Goal: Task Accomplishment & Management: Use online tool/utility

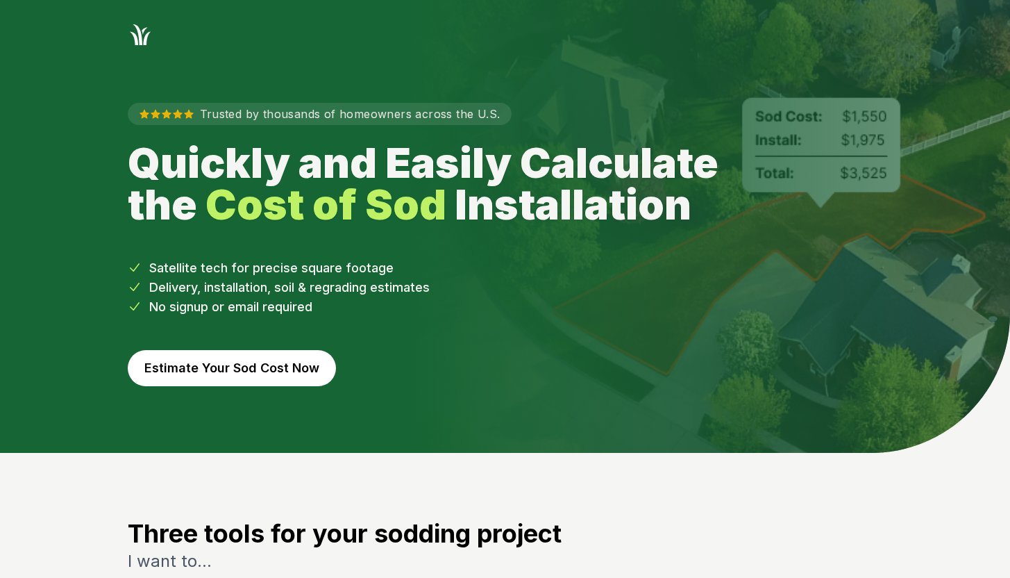
click at [244, 371] on button "Estimate Your Sod Cost Now" at bounding box center [232, 368] width 208 height 36
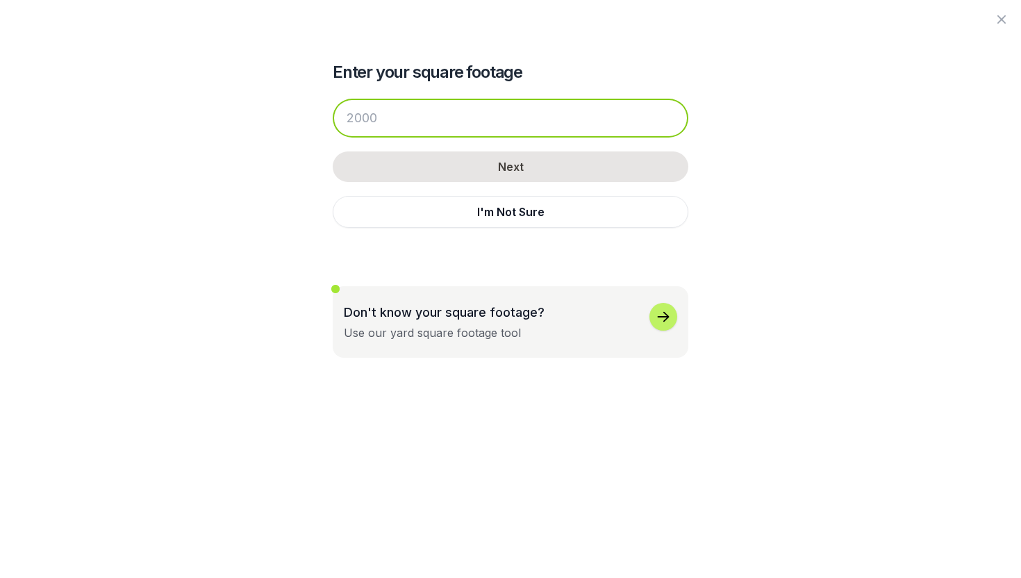
click at [402, 126] on input "number" at bounding box center [511, 118] width 356 height 39
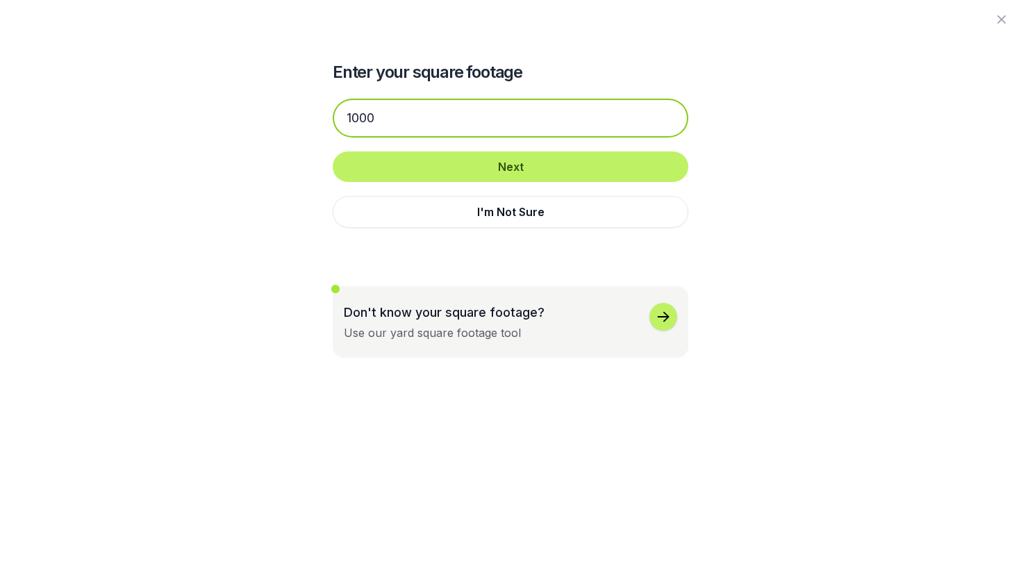
type input "1000"
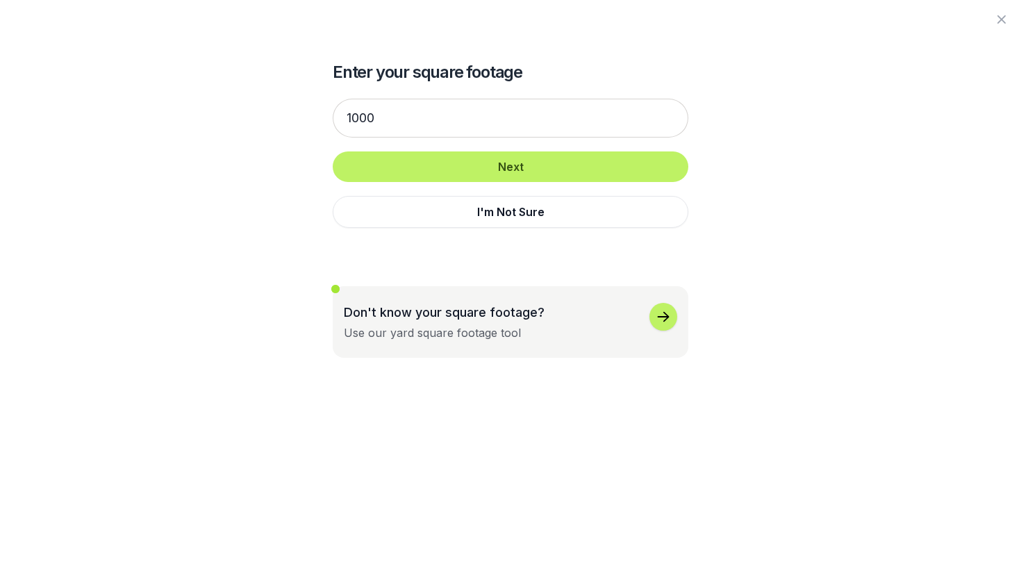
click at [515, 182] on div "1000 Next I'm Not Sure" at bounding box center [511, 163] width 356 height 157
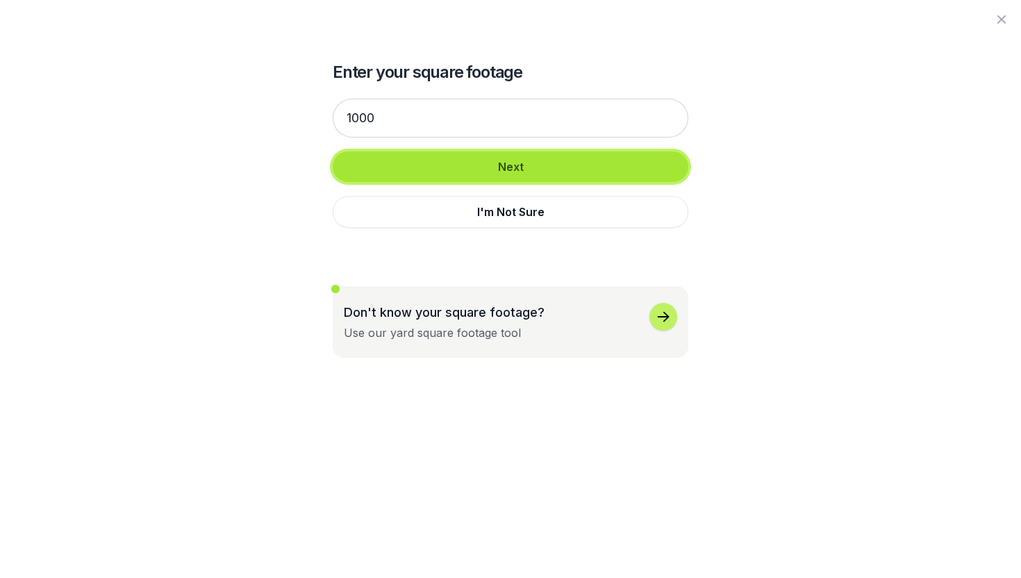
click at [512, 172] on button "Next" at bounding box center [511, 166] width 356 height 31
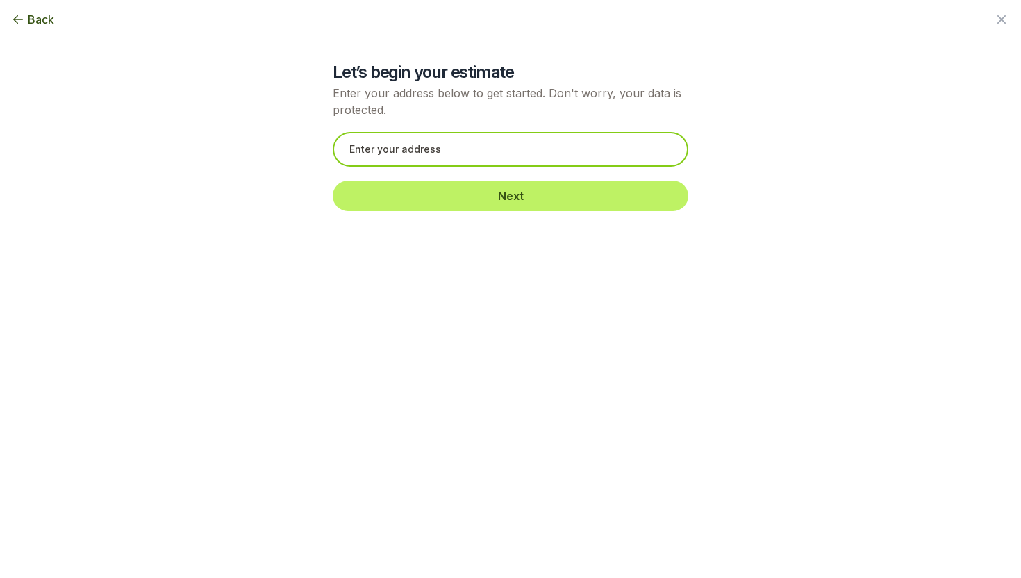
click at [470, 151] on input "text" at bounding box center [511, 149] width 356 height 35
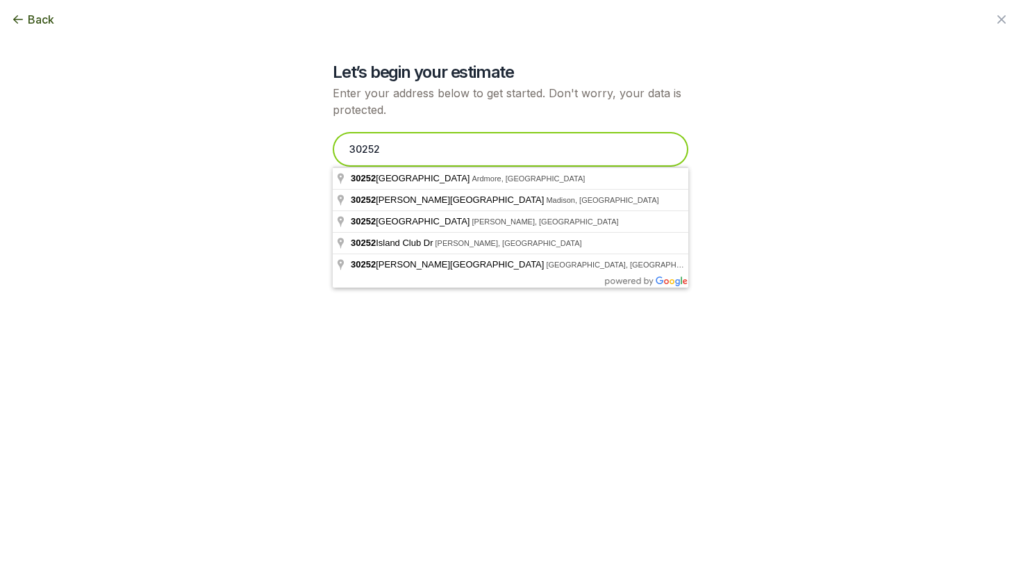
click at [470, 151] on input "30252" at bounding box center [511, 149] width 356 height 35
type input "3"
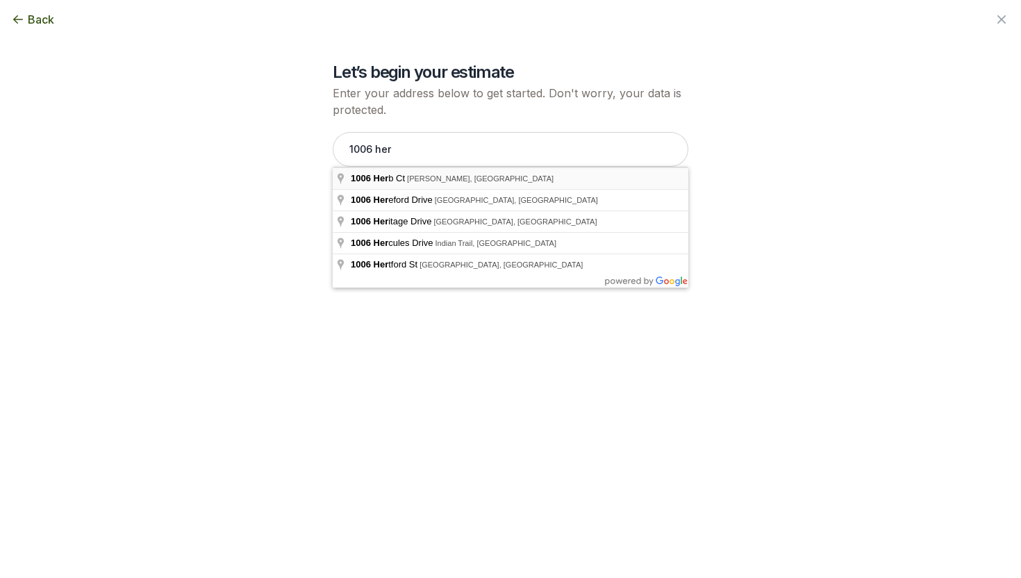
type input "[STREET_ADDRESS][PERSON_NAME]"
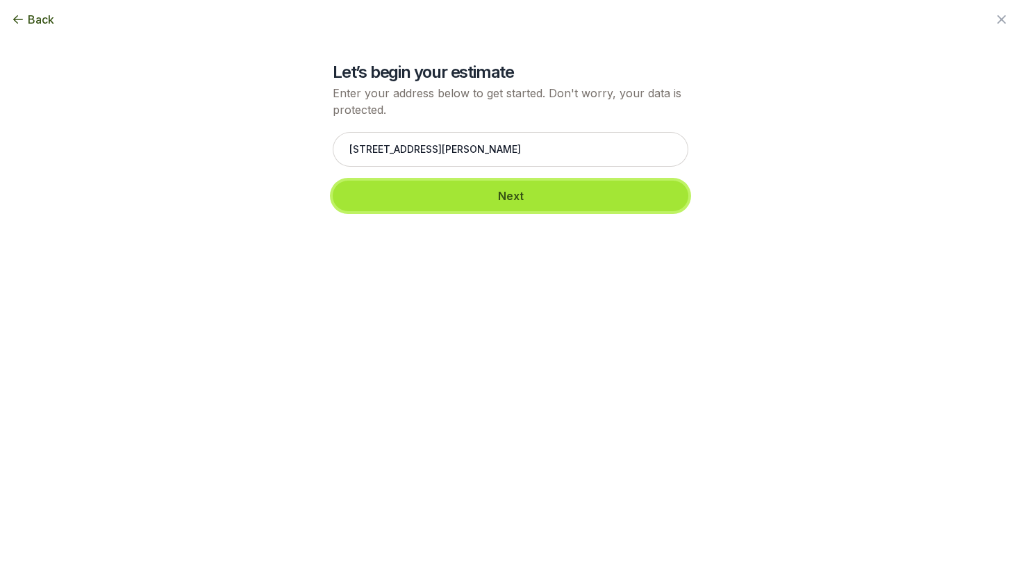
click at [497, 187] on button "Next" at bounding box center [511, 196] width 356 height 31
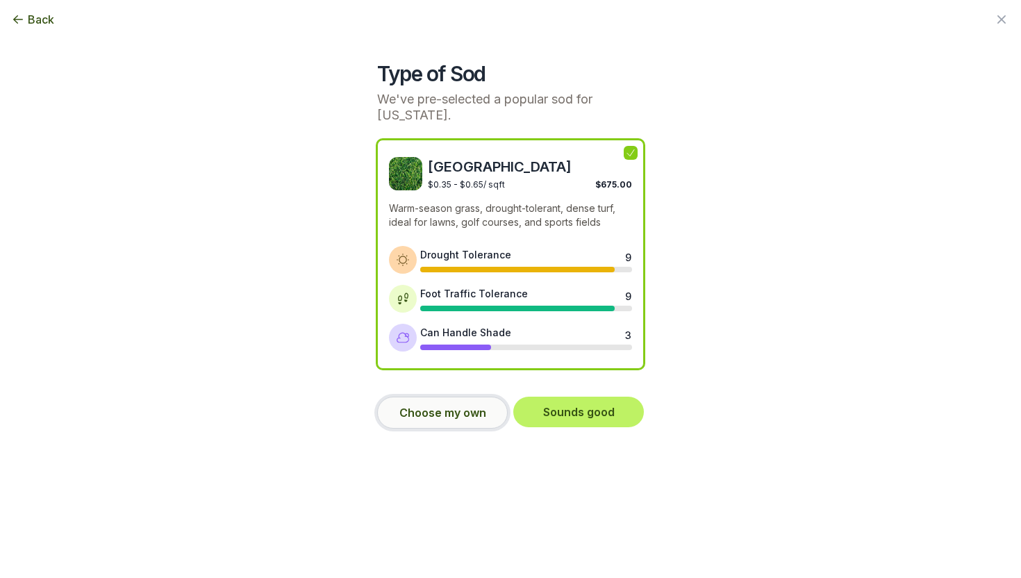
click at [463, 408] on button "Choose my own" at bounding box center [442, 413] width 131 height 32
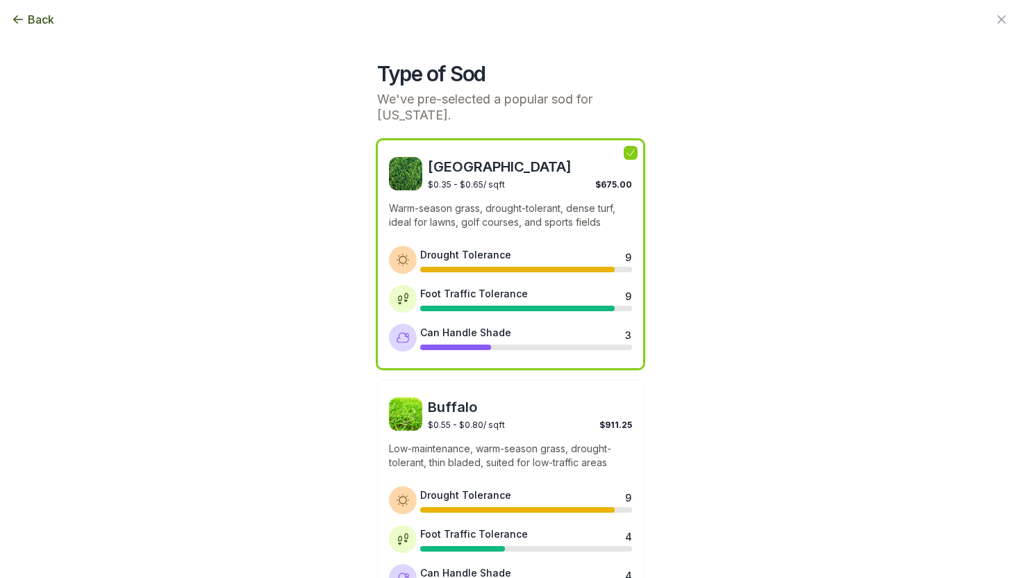
click at [537, 193] on div "Bermuda $0.35 - $0.65 / sqft $675.00 Warm-season grass, drought-tolerant, dense…" at bounding box center [510, 254] width 267 height 229
click at [457, 169] on span "[GEOGRAPHIC_DATA]" at bounding box center [530, 166] width 204 height 19
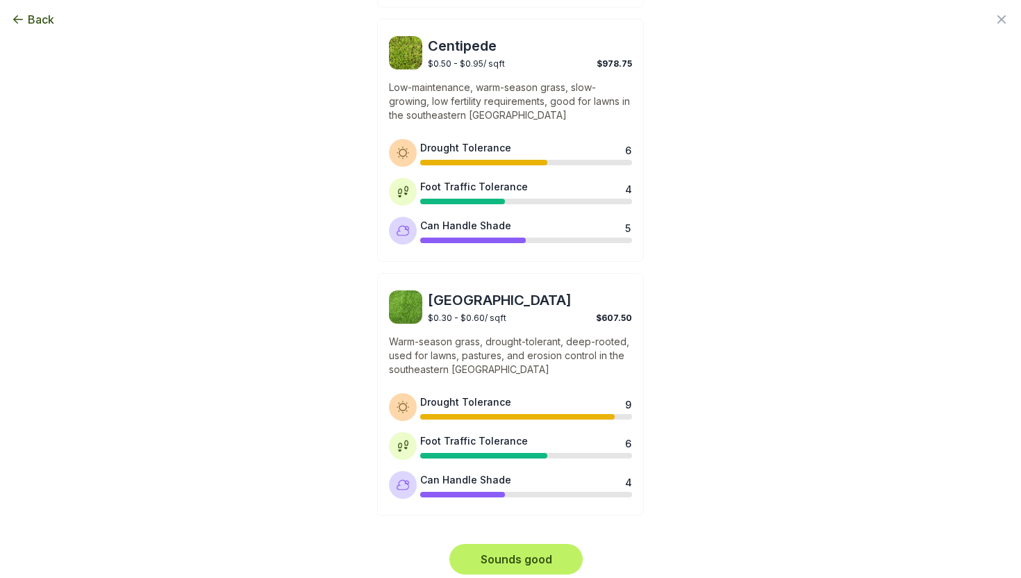
scroll to position [1090, 0]
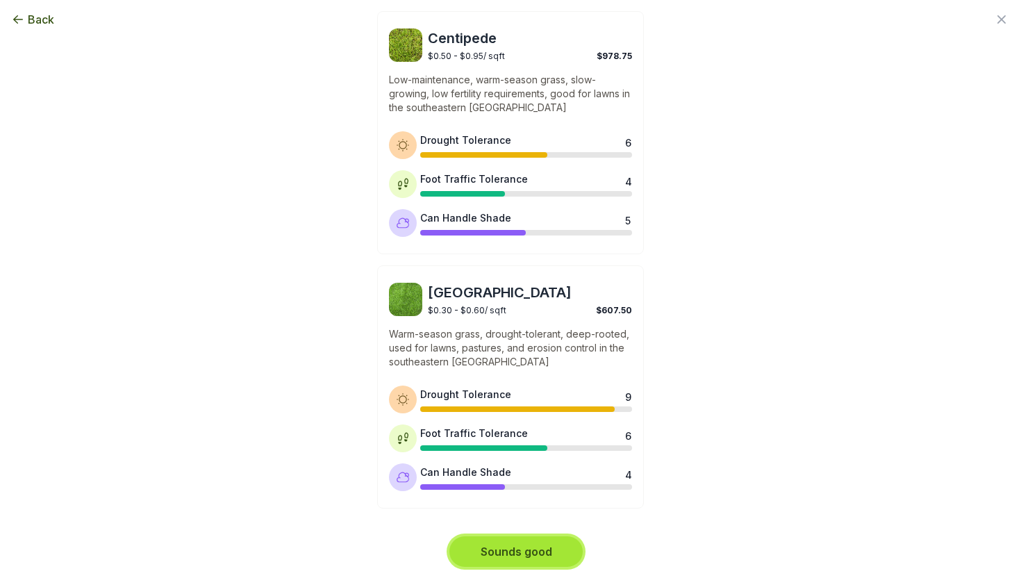
click at [536, 558] on button "Sounds good" at bounding box center [515, 551] width 133 height 31
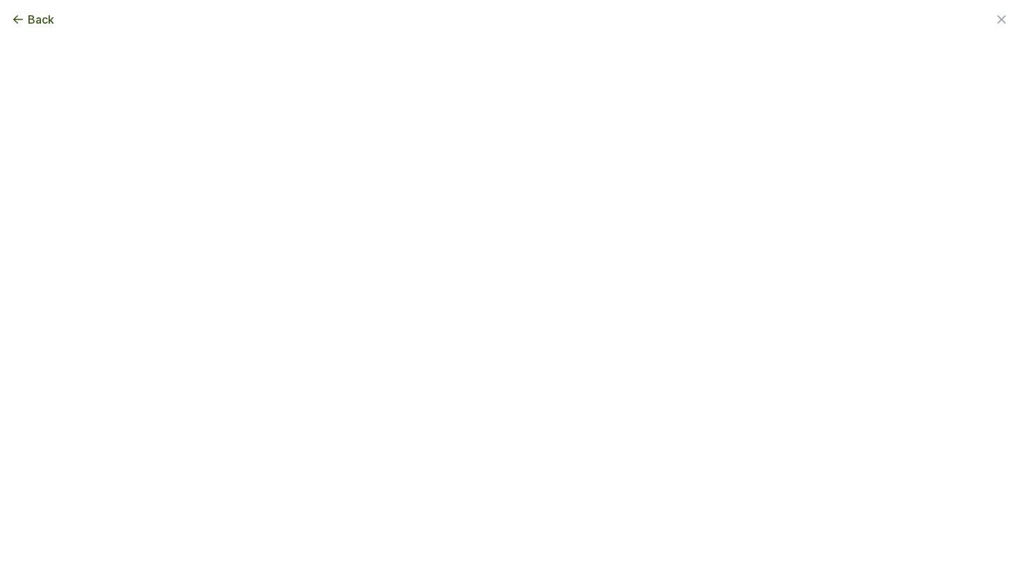
scroll to position [0, 0]
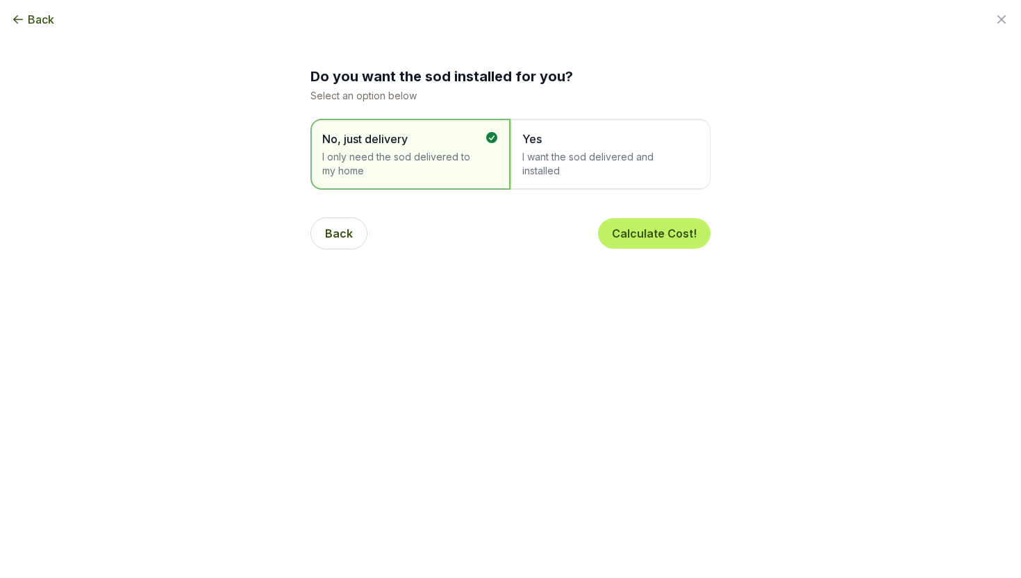
click at [548, 153] on span "I want the sod delivered and installed" at bounding box center [603, 164] width 162 height 28
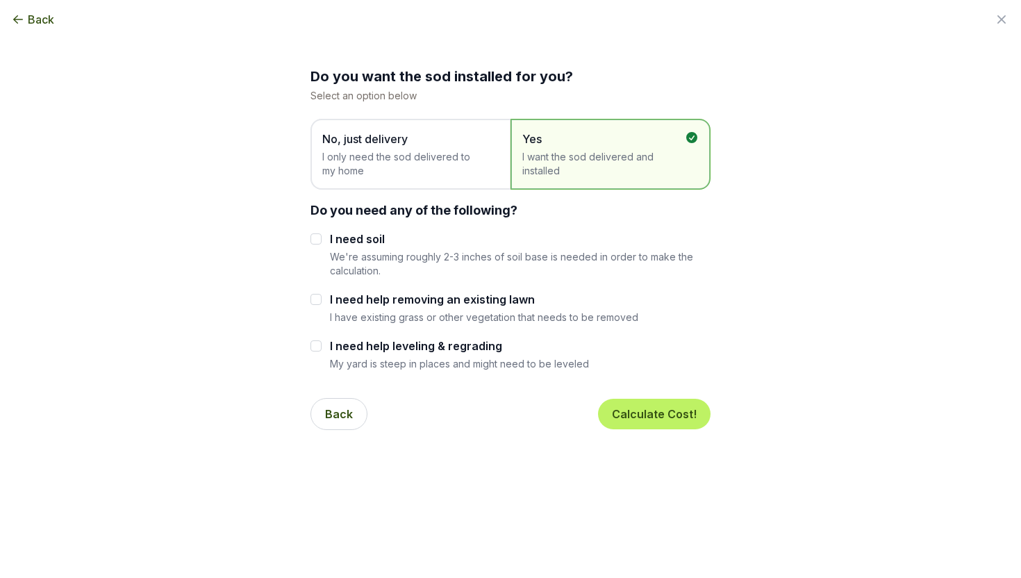
click at [358, 237] on label "I need soil" at bounding box center [520, 239] width 381 height 17
click at [322, 237] on input "I need soil" at bounding box center [315, 238] width 11 height 11
checkbox input "true"
click at [628, 416] on button "Calculate Cost!" at bounding box center [654, 414] width 112 height 31
